Goal: Task Accomplishment & Management: Manage account settings

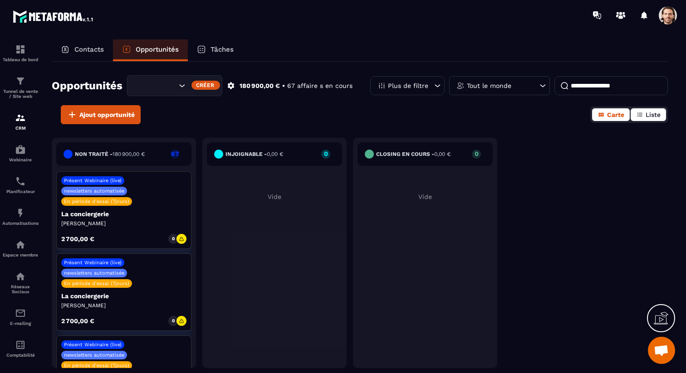
click at [652, 114] on span "Liste" at bounding box center [652, 114] width 15 height 7
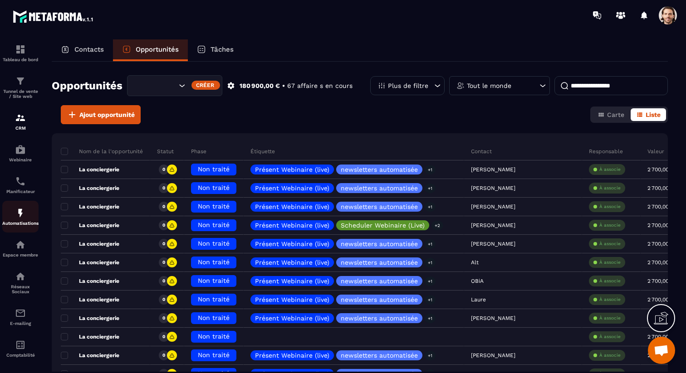
click at [20, 221] on div "Automatisations" at bounding box center [20, 217] width 36 height 18
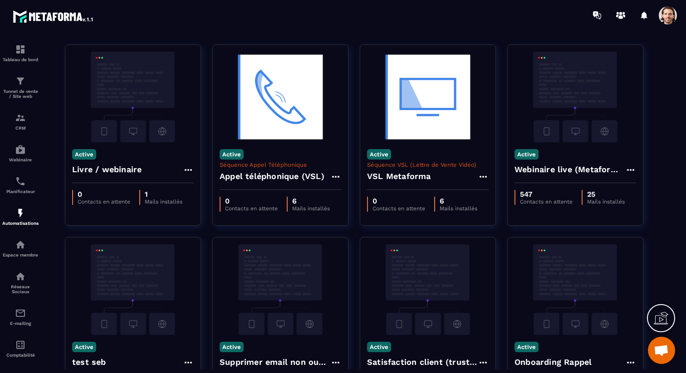
scroll to position [239, 0]
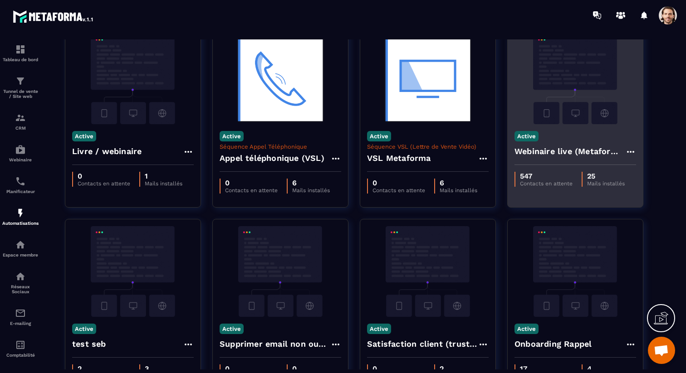
click at [536, 151] on h4 "Webinaire live (Metaforma)" at bounding box center [569, 151] width 111 height 13
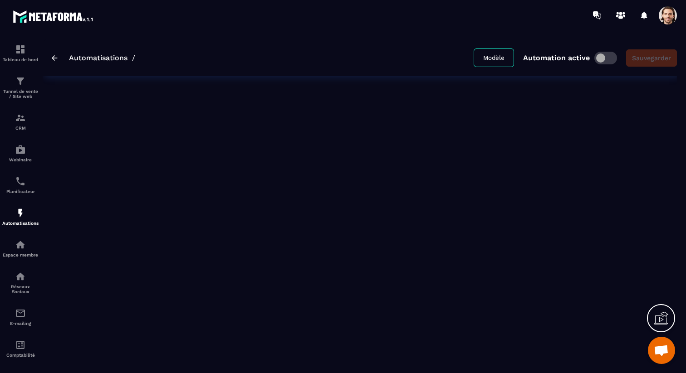
type input "**********"
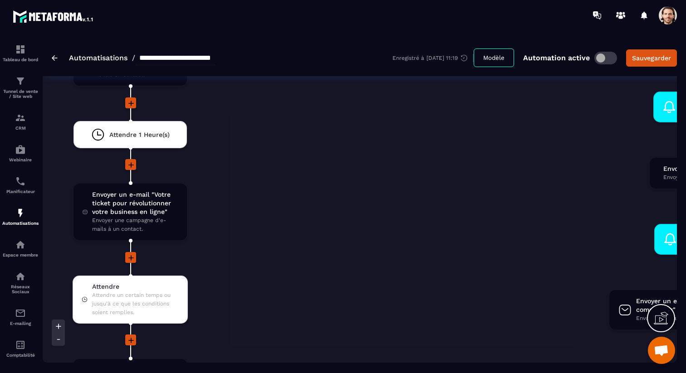
scroll to position [1866, 0]
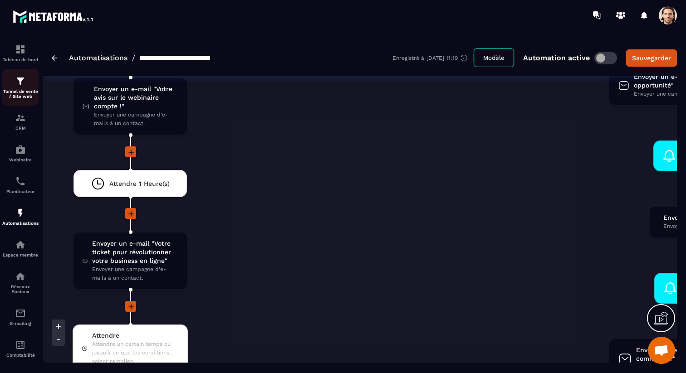
click at [25, 80] on img at bounding box center [20, 81] width 11 height 11
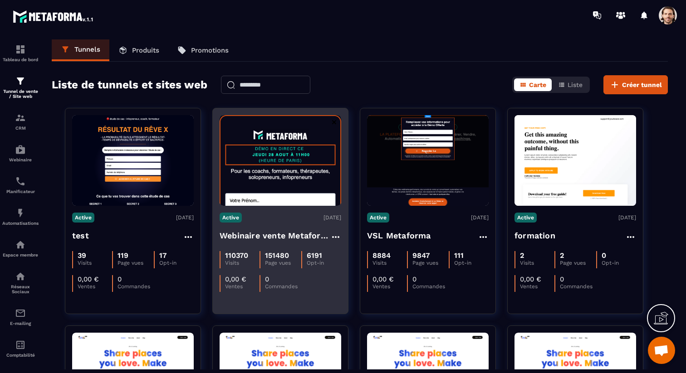
click at [297, 232] on h4 "Webinaire vente Metaforma" at bounding box center [275, 235] width 111 height 13
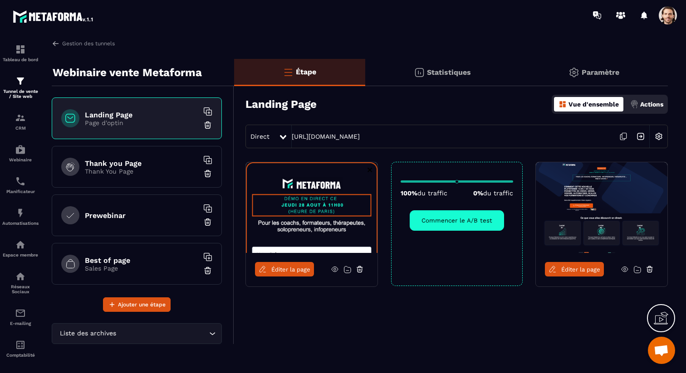
click at [519, 72] on div "Statistiques" at bounding box center [593, 72] width 148 height 27
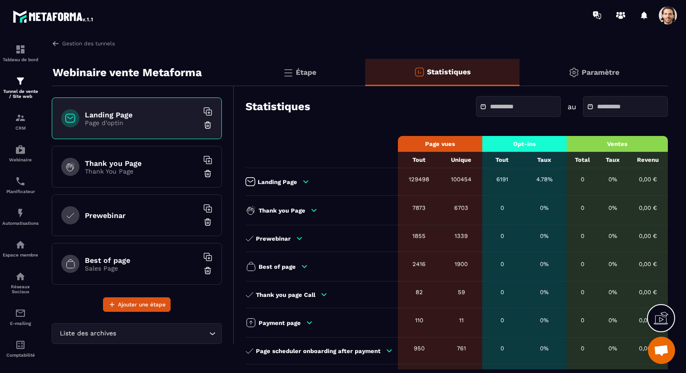
click at [490, 106] on input "text" at bounding box center [521, 106] width 63 height 7
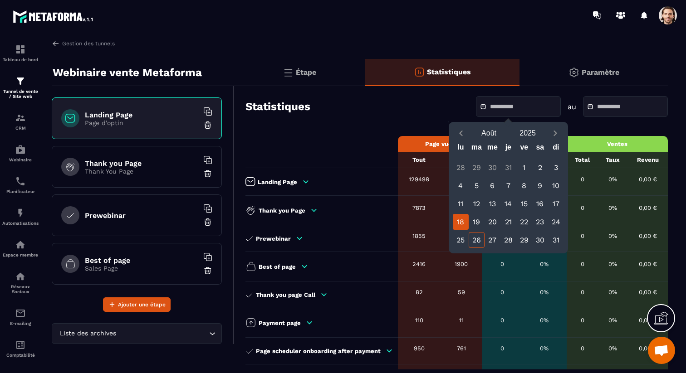
click at [463, 223] on div "18" at bounding box center [461, 222] width 16 height 16
type input "**********"
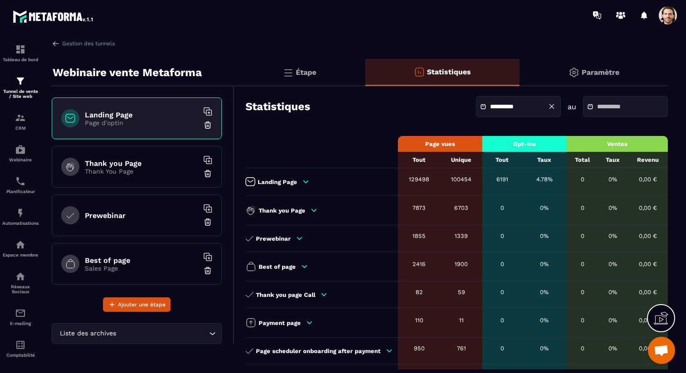
click at [597, 107] on input "text" at bounding box center [628, 106] width 63 height 7
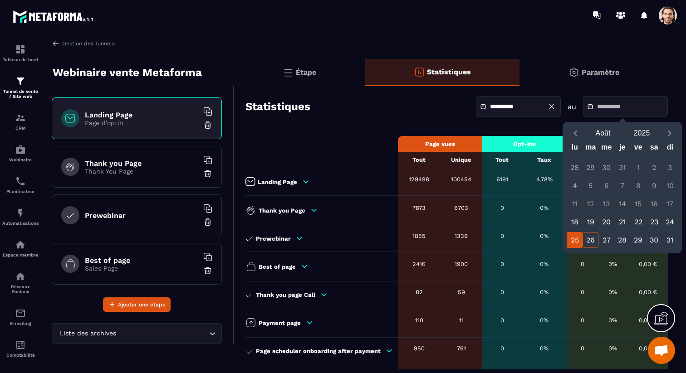
click at [576, 236] on div "25" at bounding box center [574, 240] width 16 height 16
type input "**********"
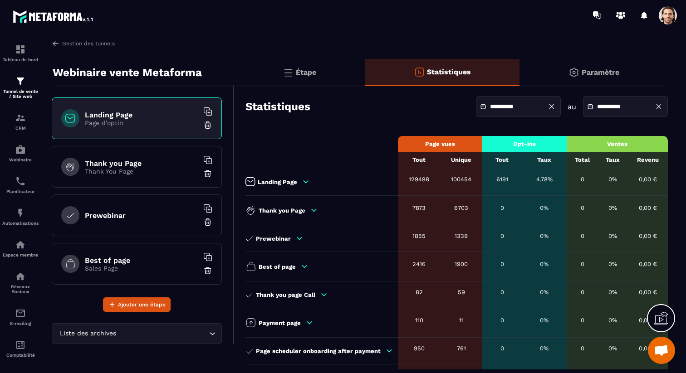
click at [547, 107] on icon at bounding box center [551, 106] width 8 height 8
click at [659, 106] on icon at bounding box center [658, 106] width 8 height 8
click at [492, 107] on input "text" at bounding box center [521, 106] width 63 height 7
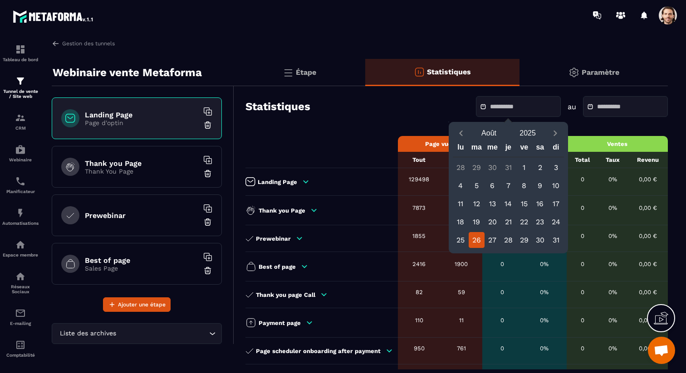
click at [478, 240] on div "26" at bounding box center [476, 240] width 16 height 16
type input "**********"
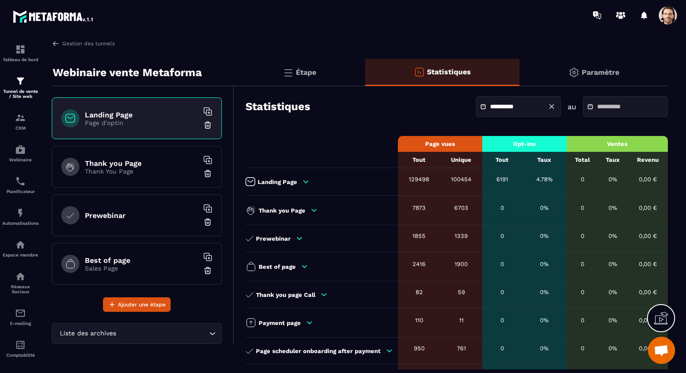
click at [614, 104] on input "text" at bounding box center [628, 106] width 63 height 7
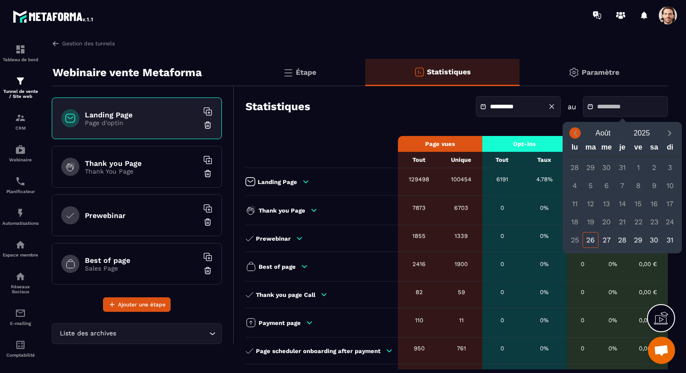
click at [576, 136] on icon "Previous month" at bounding box center [575, 133] width 9 height 9
click at [418, 194] on td "129498" at bounding box center [419, 182] width 42 height 28
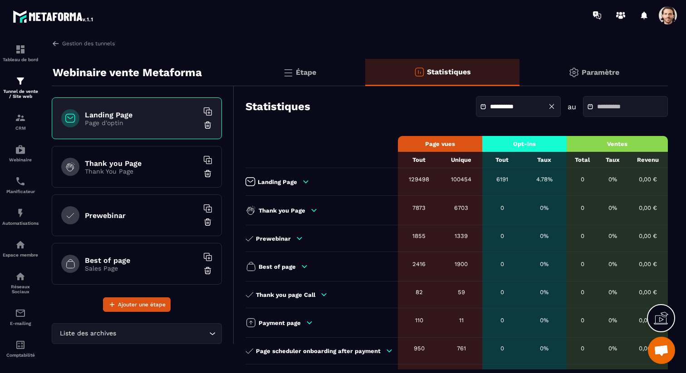
click at [393, 108] on div "**********" at bounding box center [456, 107] width 422 height 32
click at [65, 44] on link "Gestion des tunnels" at bounding box center [83, 43] width 63 height 8
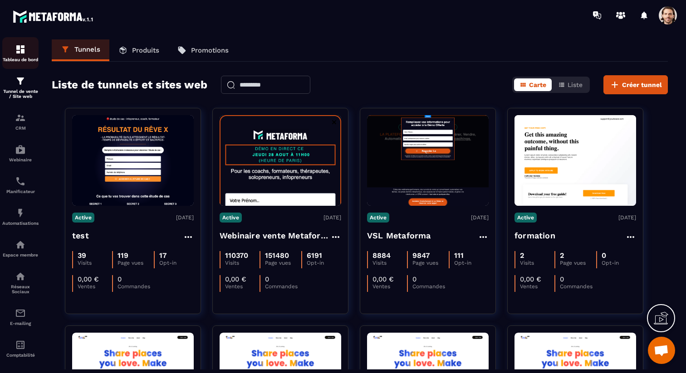
click at [12, 50] on div "Tableau de bord" at bounding box center [20, 53] width 36 height 18
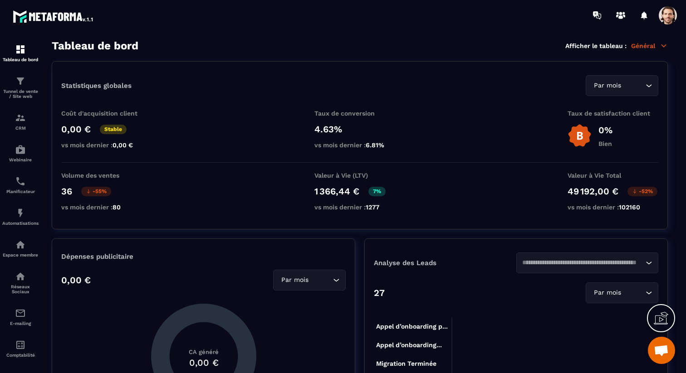
click at [659, 47] on icon at bounding box center [663, 46] width 8 height 8
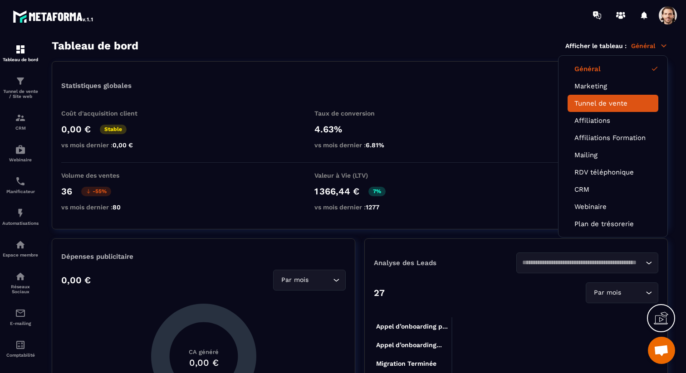
click at [627, 102] on link "Tunnel de vente" at bounding box center [612, 103] width 77 height 8
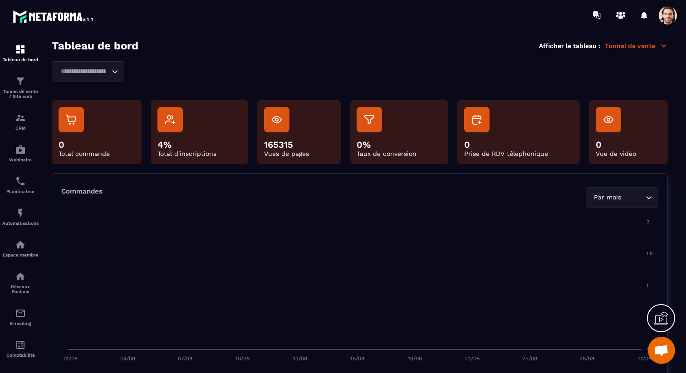
click at [115, 68] on icon "Search for option" at bounding box center [114, 71] width 9 height 9
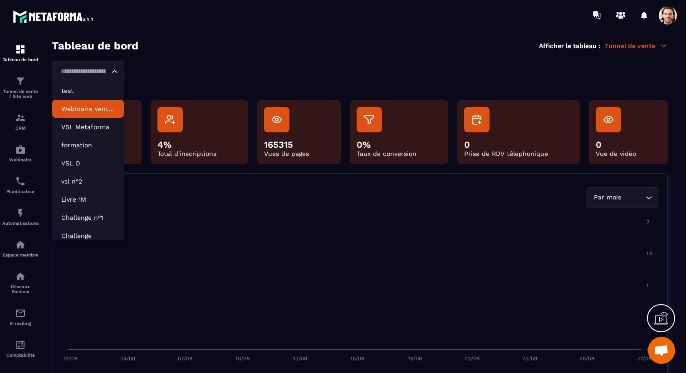
click at [103, 109] on p "Webinaire vente Metaforma" at bounding box center [88, 108] width 54 height 9
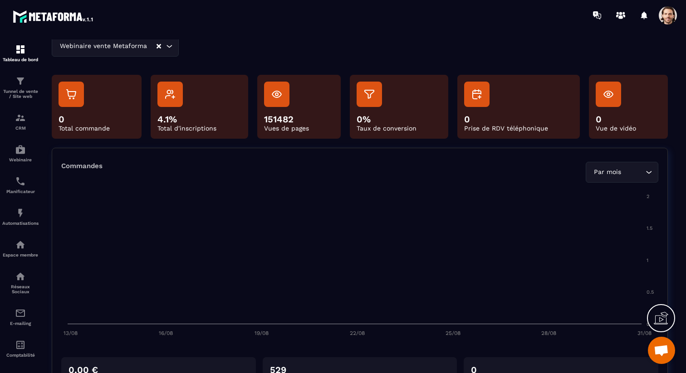
scroll to position [9, 0]
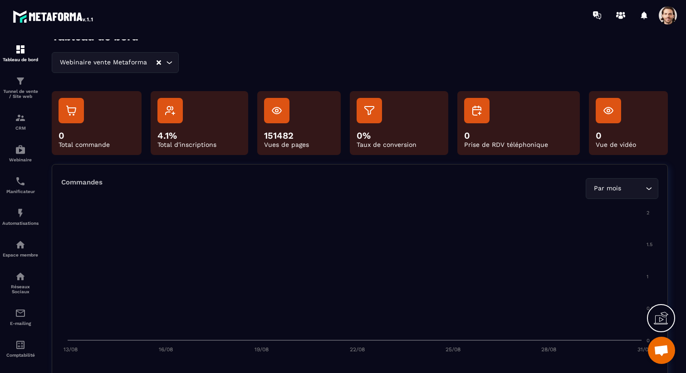
click at [633, 190] on input "Search for option" at bounding box center [633, 189] width 20 height 10
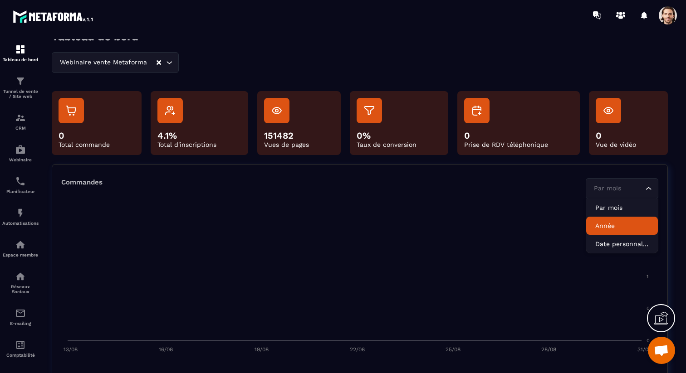
click at [629, 218] on li "Année" at bounding box center [622, 226] width 72 height 18
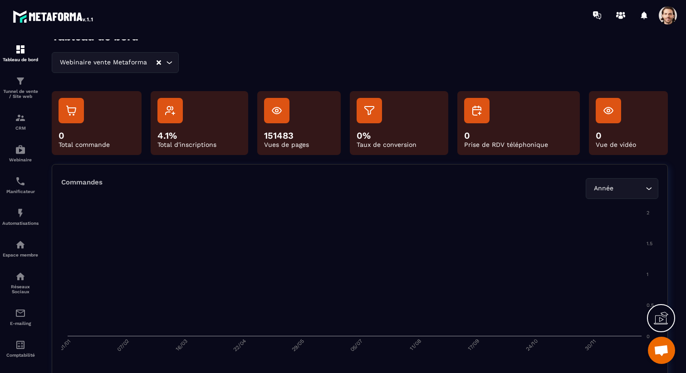
click at [620, 183] on div "Année Loading..." at bounding box center [622, 188] width 73 height 21
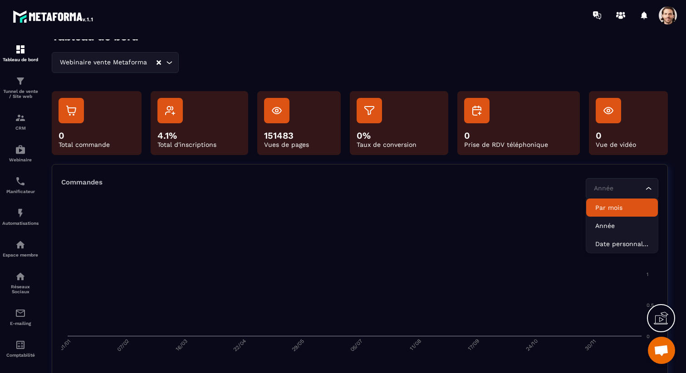
click at [615, 206] on p "Par mois" at bounding box center [622, 207] width 54 height 9
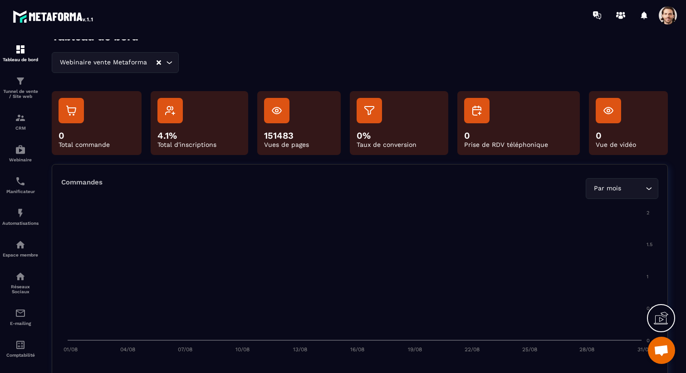
scroll to position [0, 0]
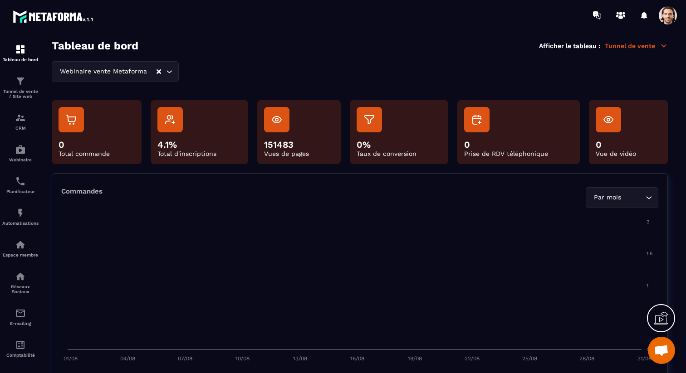
click at [653, 47] on p "Tunnel de vente" at bounding box center [636, 46] width 63 height 8
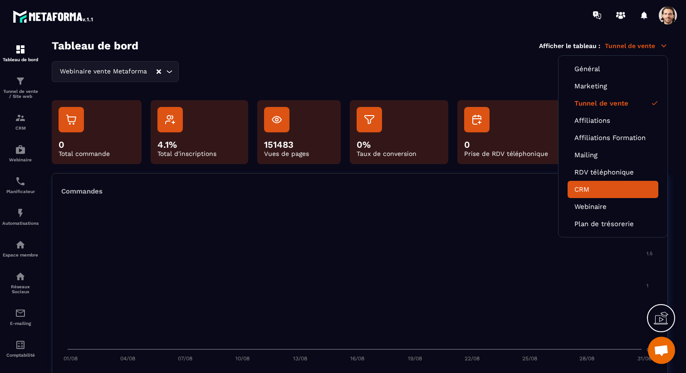
click at [613, 187] on link "CRM" at bounding box center [612, 189] width 77 height 8
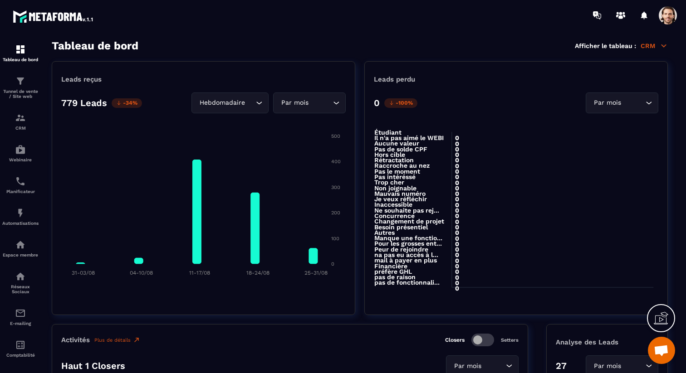
click at [651, 40] on div "Tableau de bord Afficher le tableau : CRM" at bounding box center [360, 45] width 616 height 13
click at [651, 42] on p "CRM" at bounding box center [653, 46] width 27 height 8
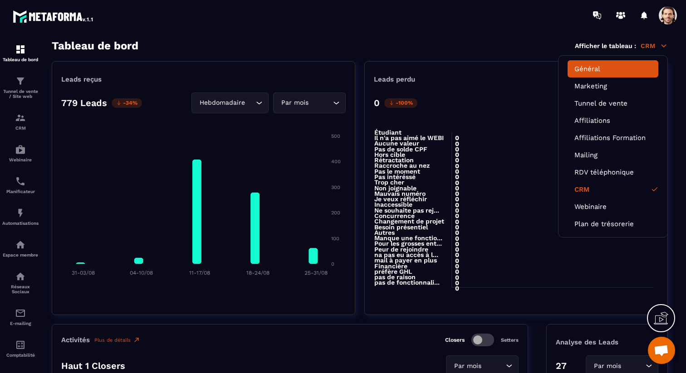
click at [610, 69] on link "Général" at bounding box center [612, 69] width 77 height 8
